Goal: Check status: Check status

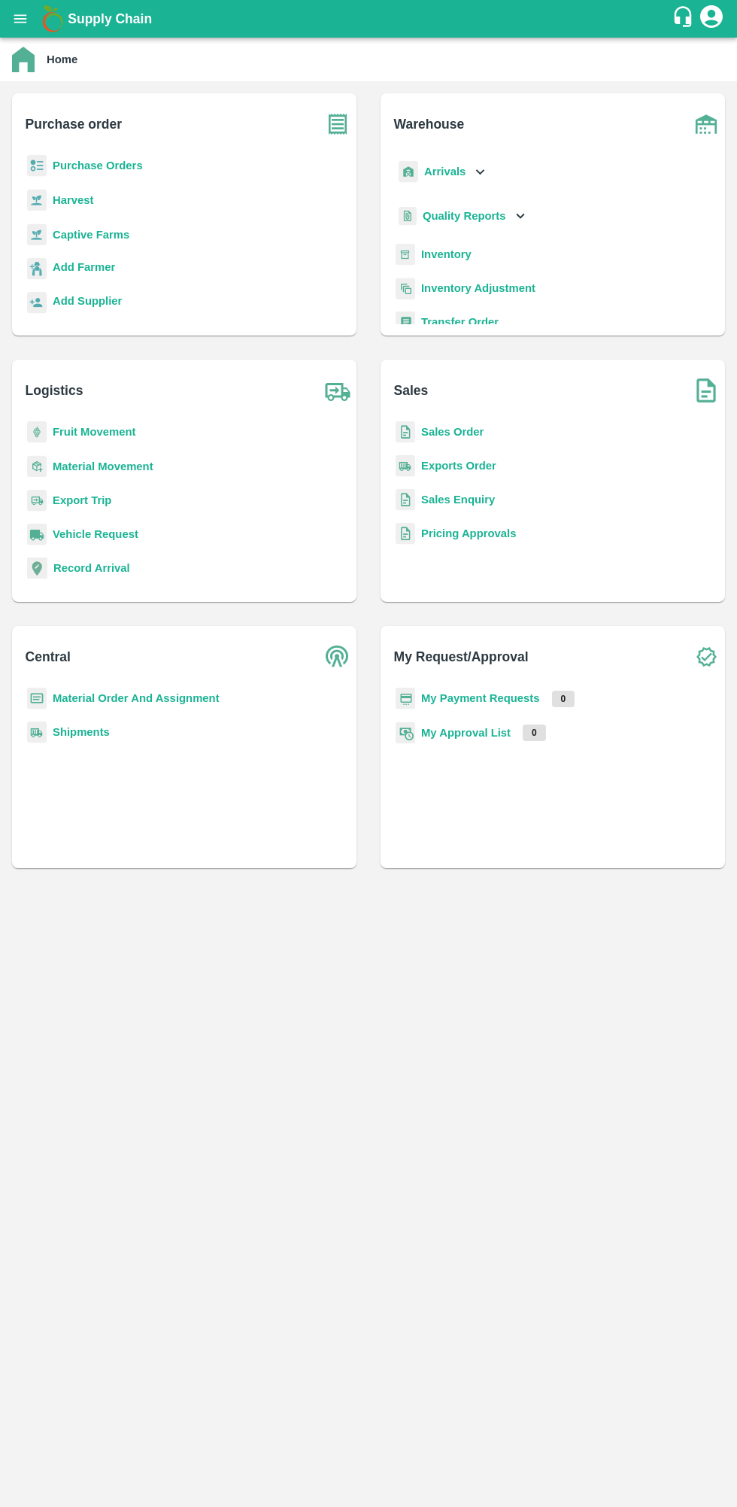
click at [526, 700] on b "My Payment Requests" at bounding box center [480, 698] width 119 height 12
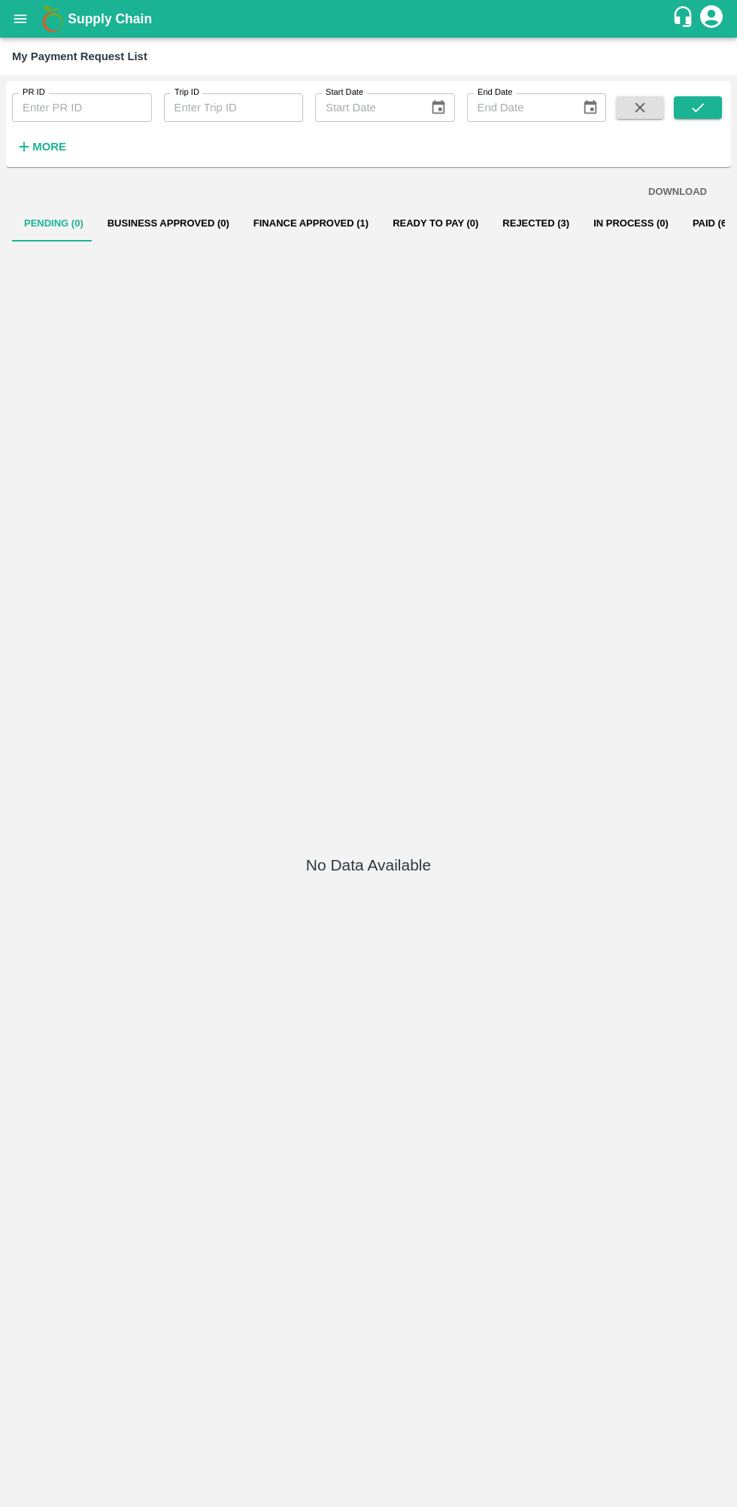
click at [681, 223] on button "Paid (644)" at bounding box center [717, 223] width 72 height 36
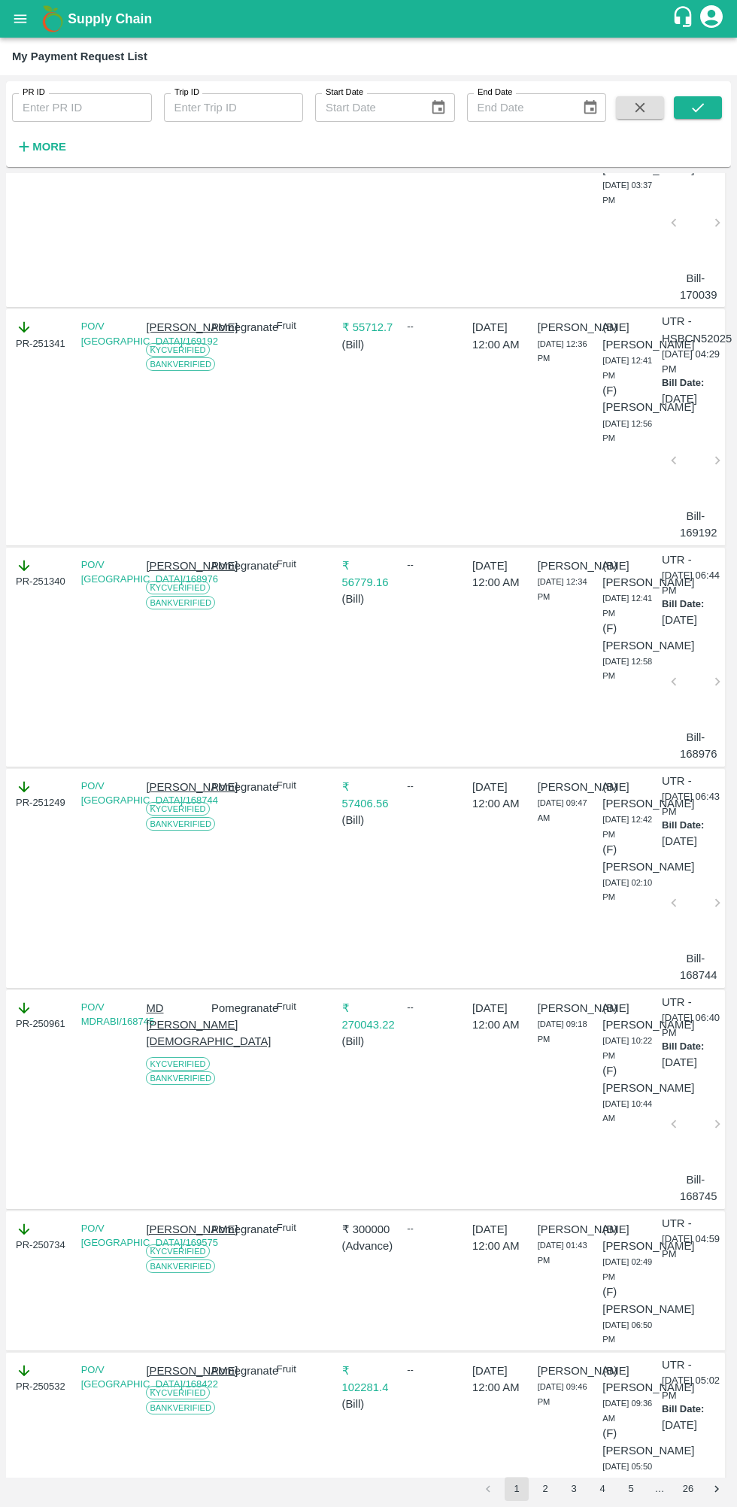
scroll to position [1200, 0]
